Goal: Register for event/course

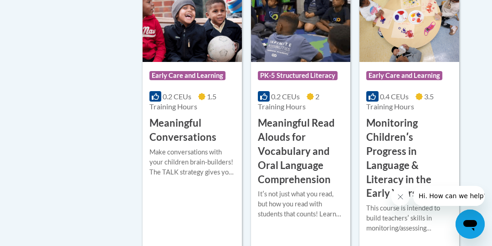
scroll to position [1608, 0]
click at [185, 120] on h3 "Meaningful Conversations" at bounding box center [192, 130] width 86 height 28
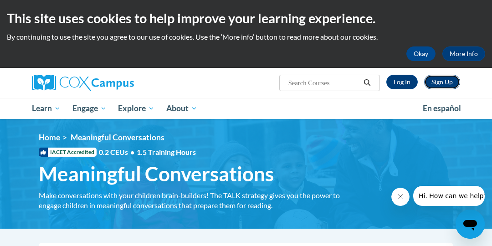
click at [438, 82] on link "Sign Up" at bounding box center [442, 82] width 36 height 15
